Goal: Information Seeking & Learning: Check status

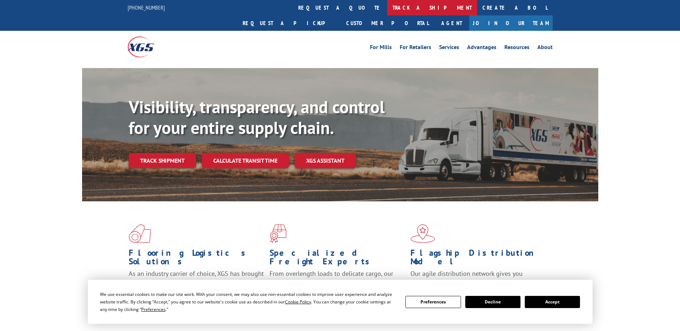
click at [387, 9] on link "track a shipment" at bounding box center [432, 7] width 90 height 15
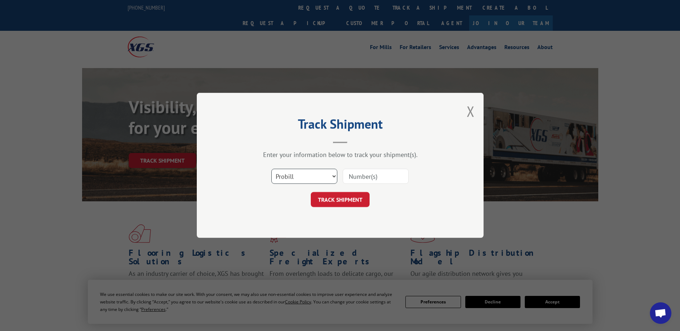
click at [334, 178] on select "Select category... Probill BOL PO" at bounding box center [305, 176] width 66 height 15
select select "bol"
click at [272, 169] on select "Select category... Probill BOL PO" at bounding box center [305, 176] width 66 height 15
click at [376, 179] on input at bounding box center [376, 176] width 66 height 15
paste input "2873302"
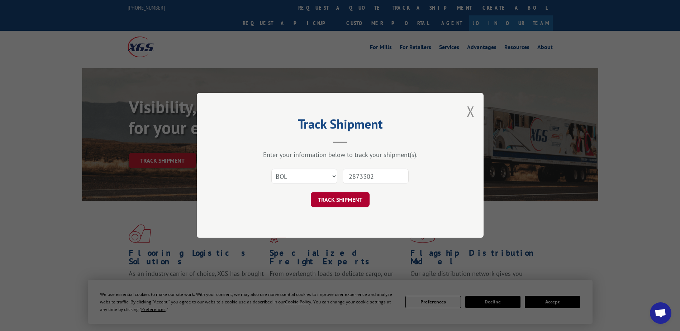
type input "2873302"
click at [343, 200] on button "TRACK SHIPMENT" at bounding box center [340, 200] width 59 height 15
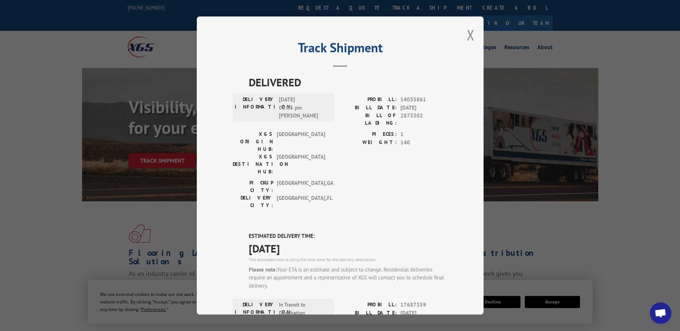
click at [463, 34] on div "Track Shipment DELIVERED DELIVERY INFORMATION: [DATE] 02:05 pm [PERSON_NAME]: 1…" at bounding box center [340, 165] width 287 height 298
click at [470, 34] on button "Close modal" at bounding box center [471, 34] width 8 height 19
